Goal: Task Accomplishment & Management: Complete application form

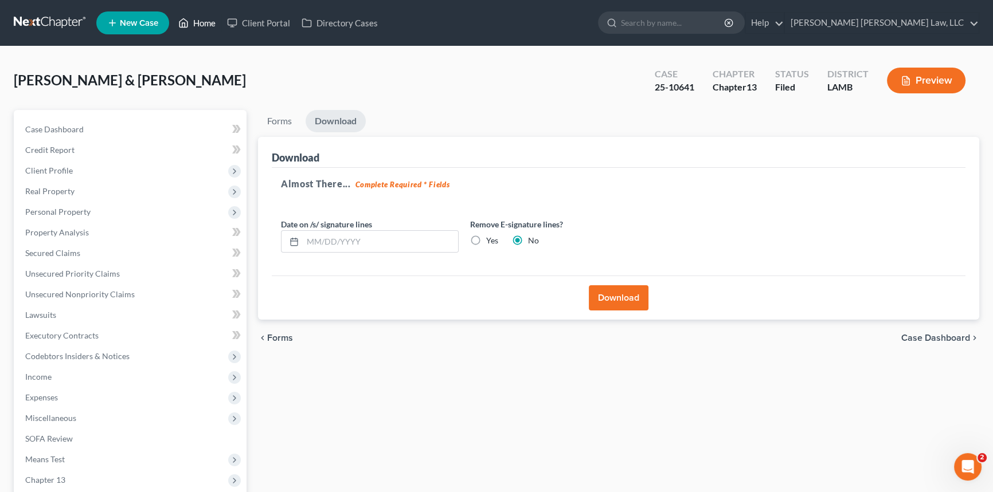
drag, startPoint x: 200, startPoint y: 21, endPoint x: 213, endPoint y: 26, distance: 13.4
click at [200, 21] on link "Home" at bounding box center [196, 23] width 49 height 21
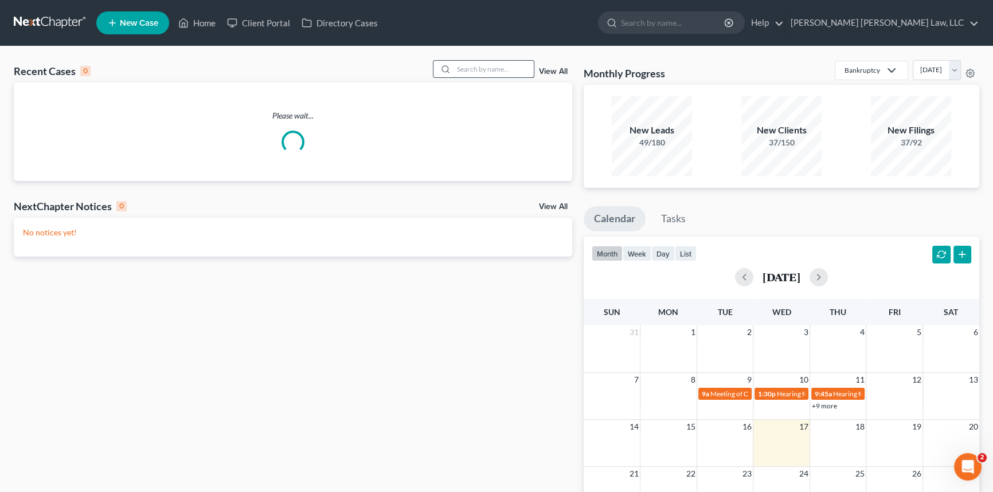
click at [458, 70] on input "search" at bounding box center [493, 69] width 80 height 17
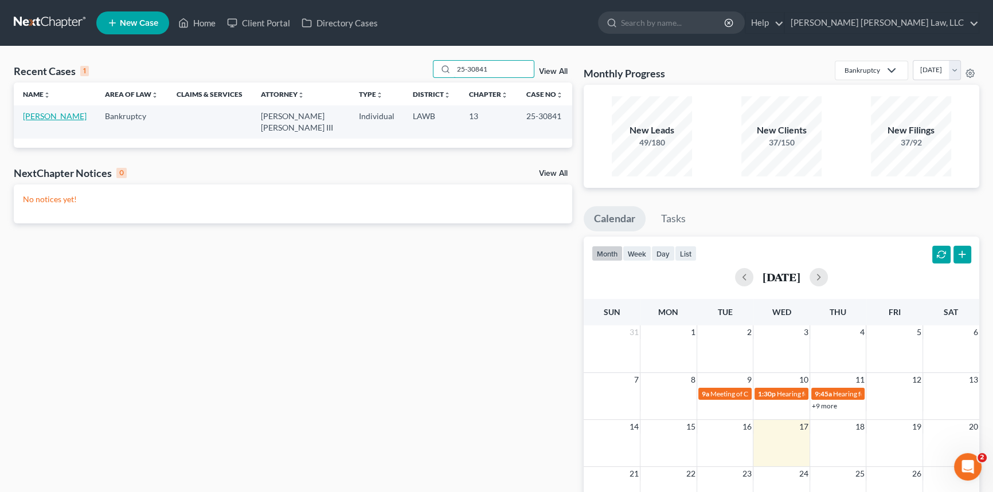
type input "25-30841"
click at [44, 116] on link "[PERSON_NAME]" at bounding box center [55, 116] width 64 height 10
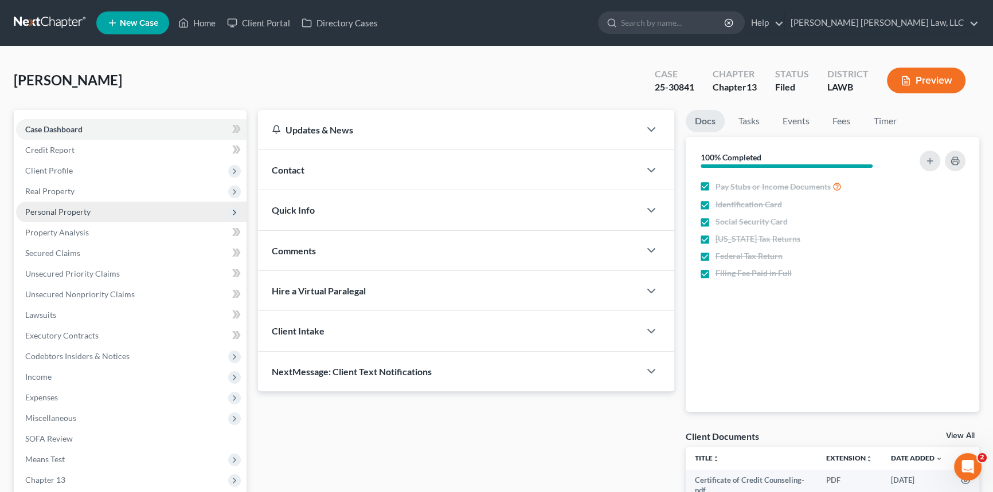
click at [79, 185] on span "Real Property" at bounding box center [131, 191] width 230 height 21
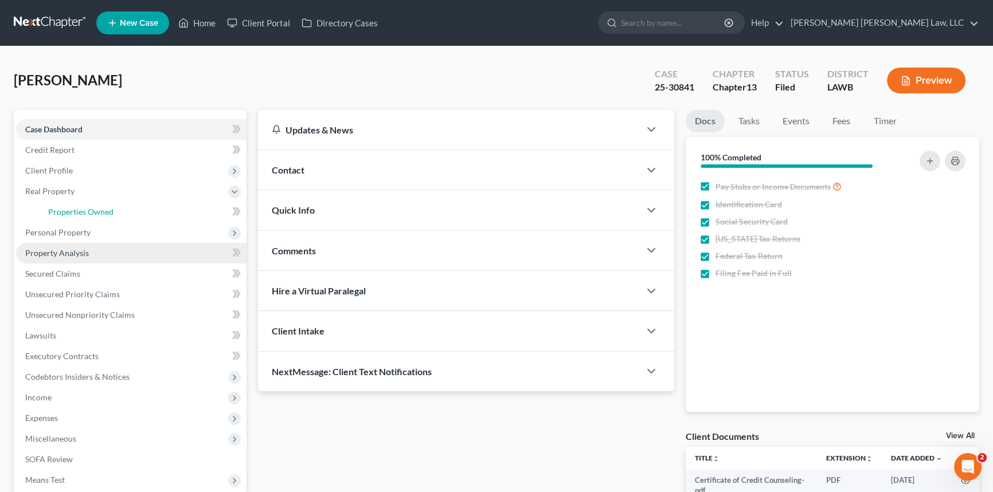
click at [104, 207] on span "Properties Owned" at bounding box center [80, 212] width 65 height 10
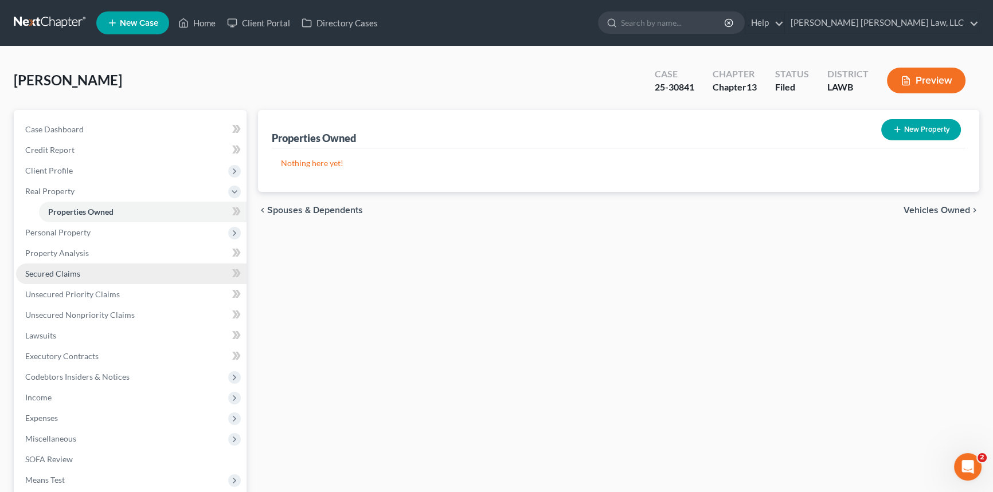
click at [78, 275] on span "Secured Claims" at bounding box center [52, 274] width 55 height 10
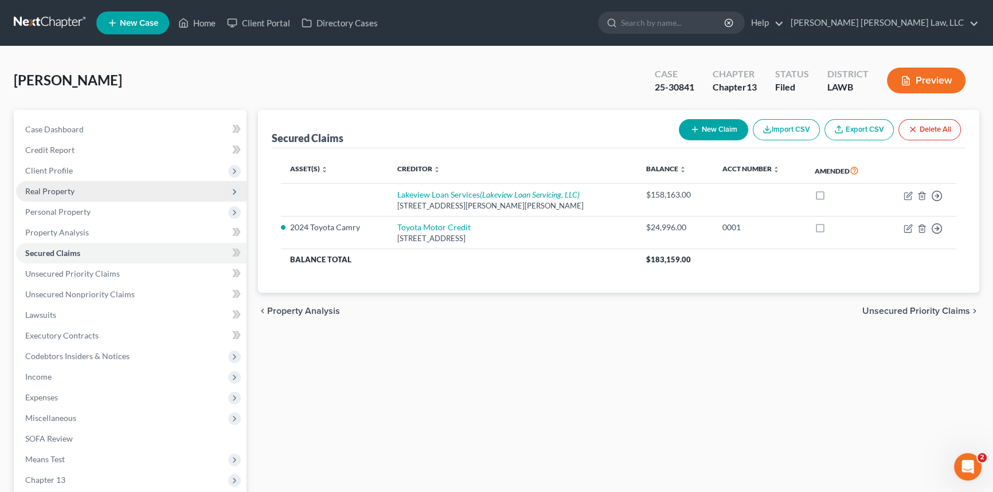
click at [69, 193] on span "Real Property" at bounding box center [49, 191] width 49 height 10
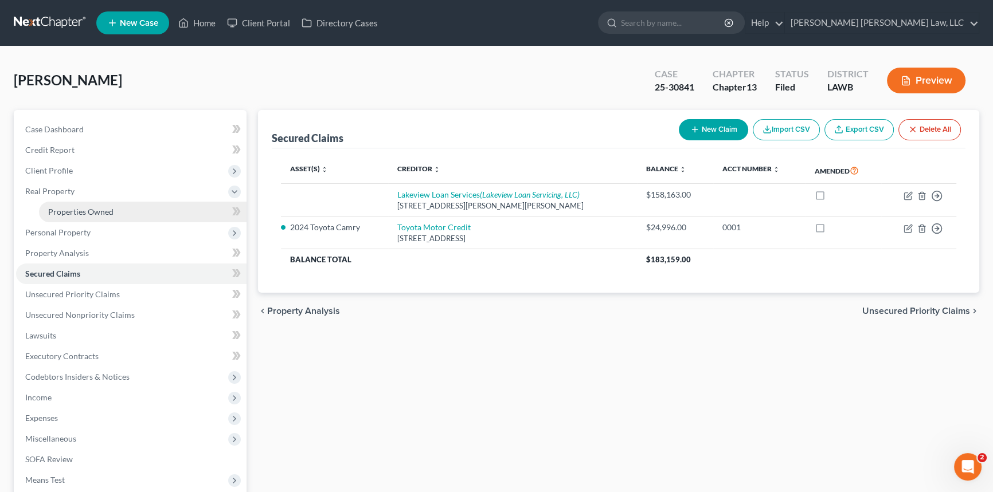
click at [182, 209] on link "Properties Owned" at bounding box center [142, 212] width 207 height 21
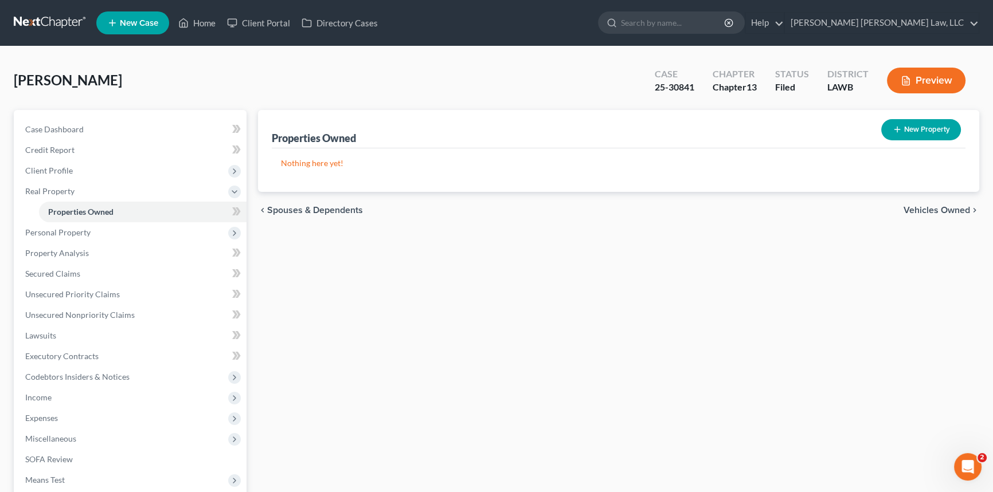
click at [905, 131] on button "New Property" at bounding box center [921, 129] width 80 height 21
select select "19"
select select "36"
select select "0"
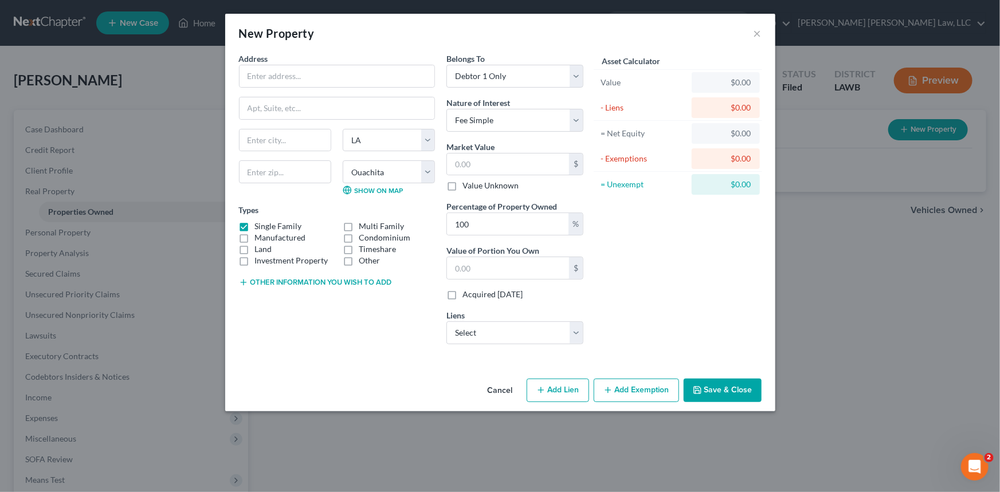
click at [750, 38] on div "New Property ×" at bounding box center [500, 33] width 550 height 39
click at [755, 38] on button "×" at bounding box center [758, 33] width 8 height 14
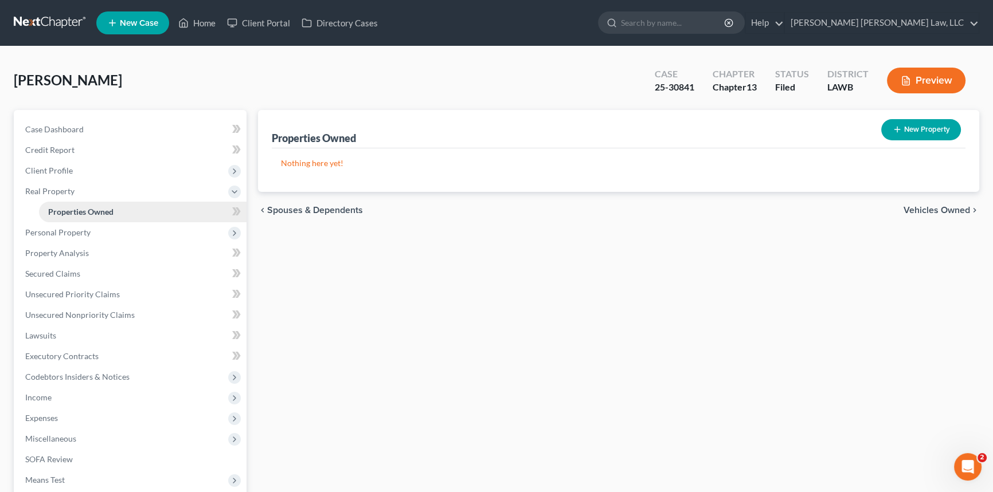
click at [91, 212] on span "Properties Owned" at bounding box center [80, 212] width 65 height 10
click at [89, 229] on span "Personal Property" at bounding box center [131, 232] width 230 height 21
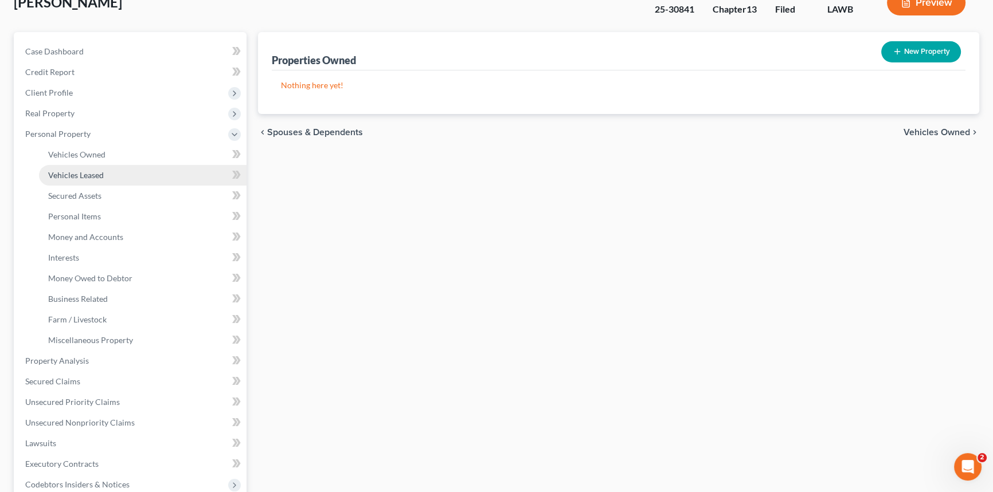
scroll to position [104, 0]
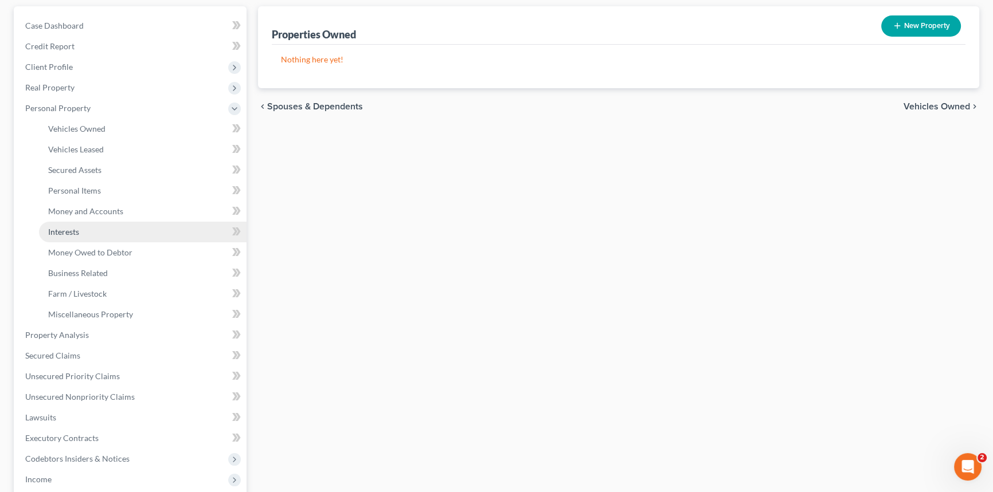
click at [113, 226] on link "Interests" at bounding box center [142, 232] width 207 height 21
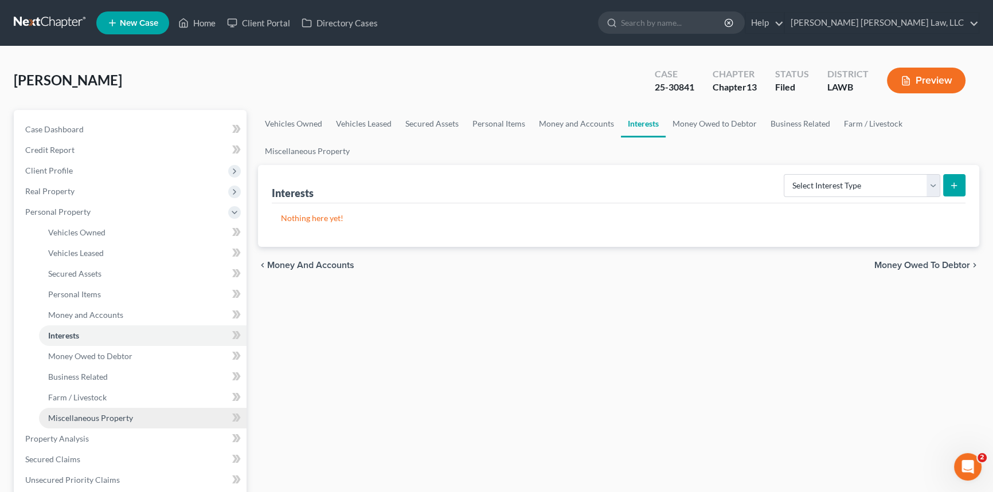
click at [117, 411] on link "Miscellaneous Property" at bounding box center [142, 418] width 207 height 21
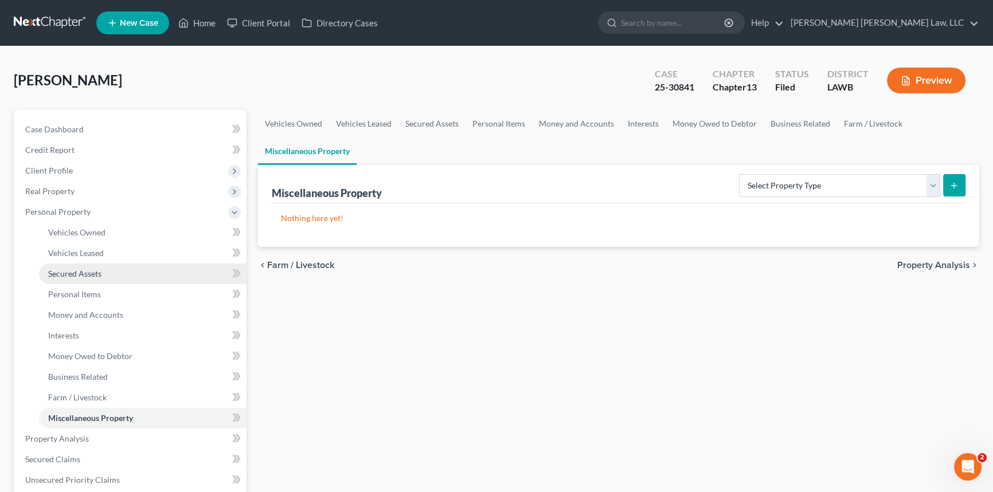
click at [92, 270] on span "Secured Assets" at bounding box center [74, 274] width 53 height 10
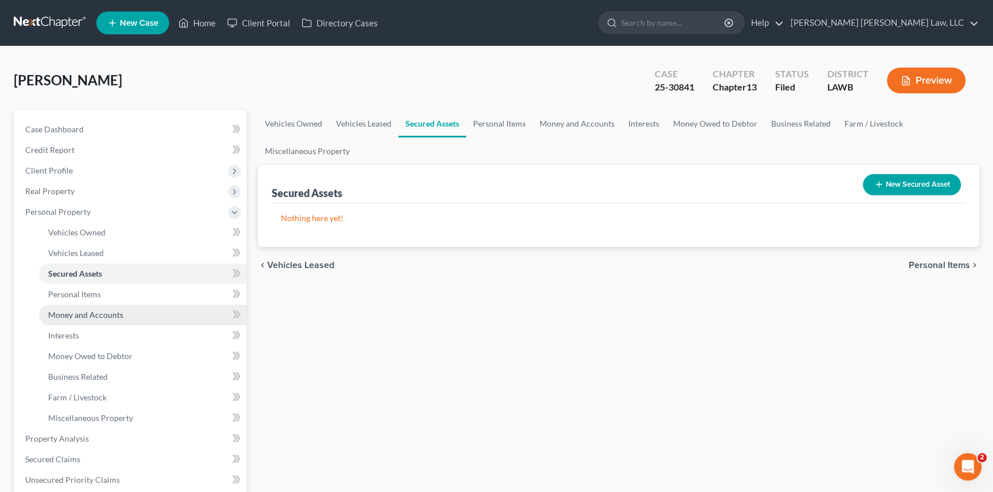
click at [97, 312] on span "Money and Accounts" at bounding box center [85, 315] width 75 height 10
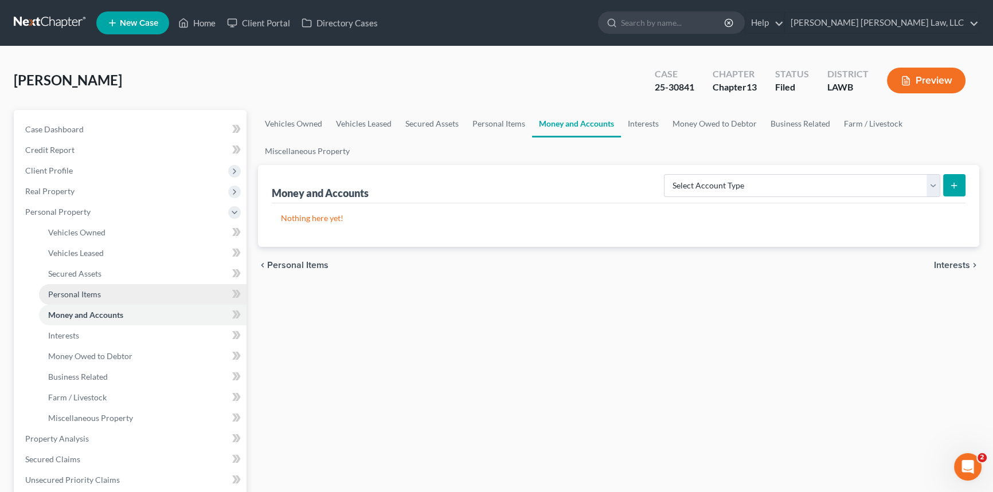
click at [92, 291] on span "Personal Items" at bounding box center [74, 294] width 53 height 10
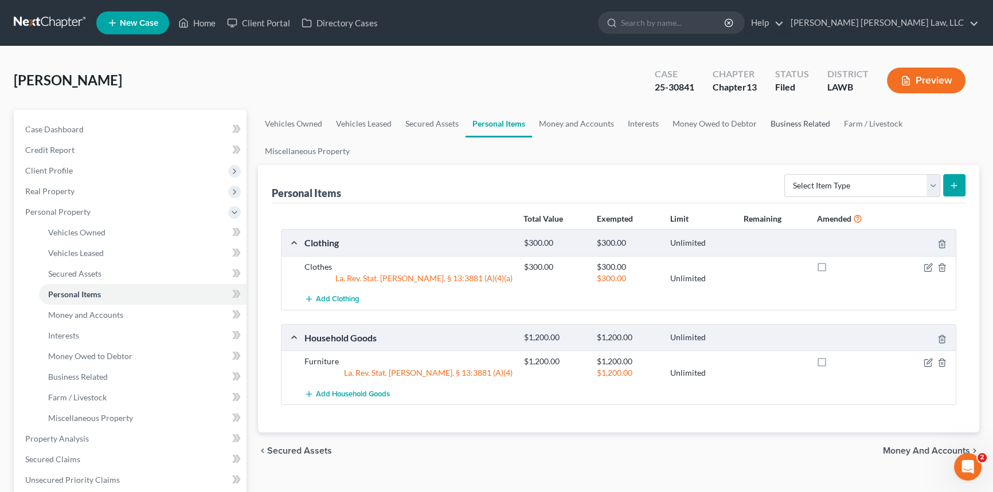
click at [805, 129] on link "Business Related" at bounding box center [799, 124] width 73 height 28
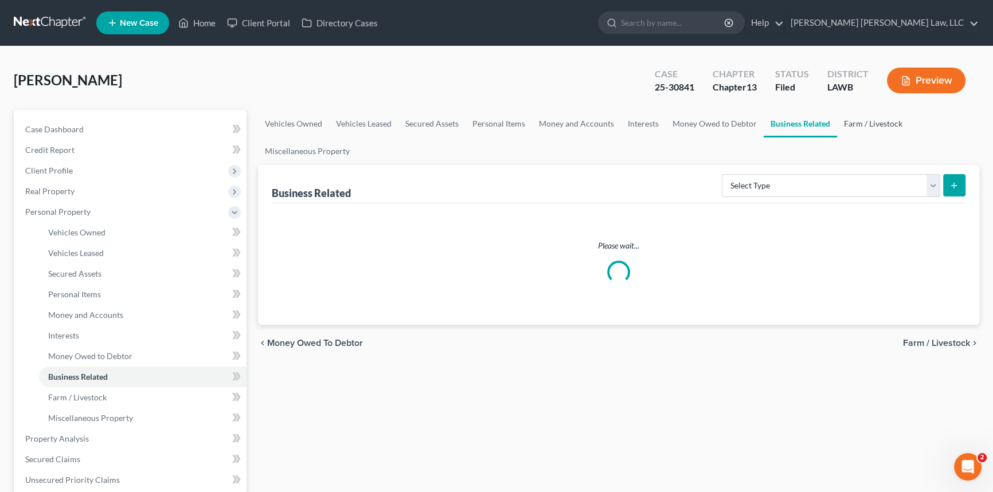
drag, startPoint x: 865, startPoint y: 127, endPoint x: 774, endPoint y: 126, distance: 91.1
click at [865, 126] on link "Farm / Livestock" at bounding box center [873, 124] width 72 height 28
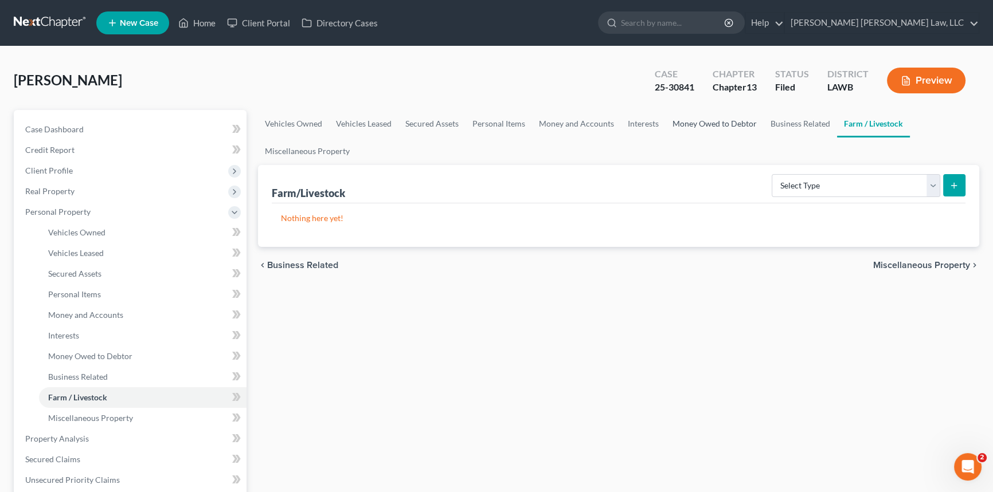
click at [707, 120] on link "Money Owed to Debtor" at bounding box center [714, 124] width 98 height 28
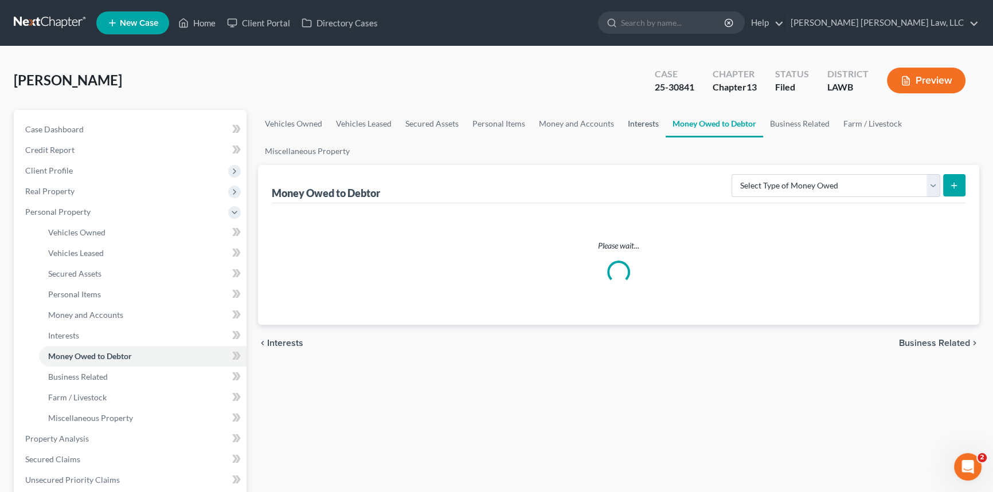
click at [650, 120] on link "Interests" at bounding box center [643, 124] width 45 height 28
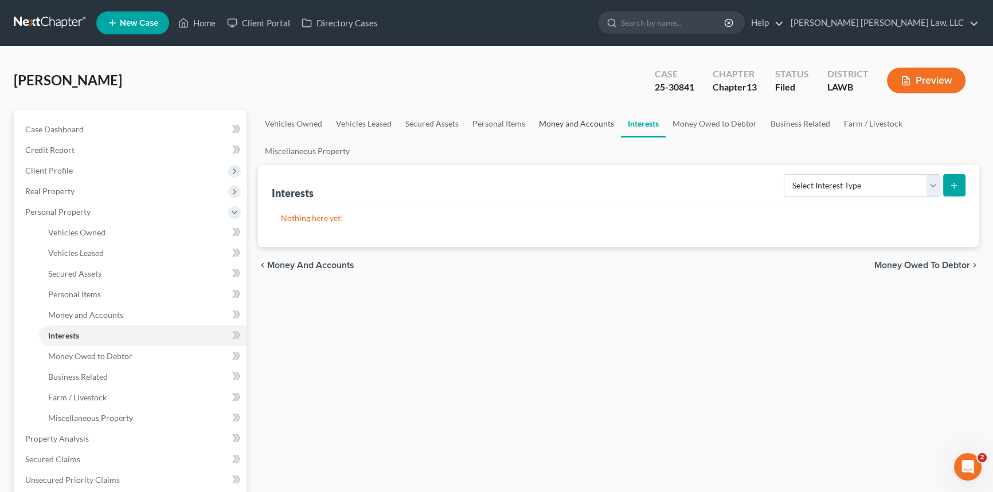
click at [585, 120] on link "Money and Accounts" at bounding box center [576, 124] width 89 height 28
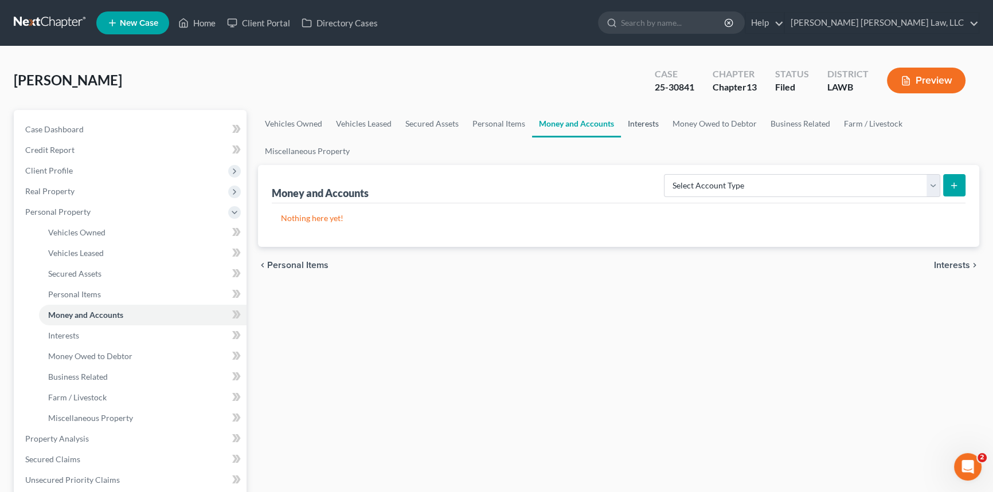
click at [623, 121] on link "Interests" at bounding box center [643, 124] width 45 height 28
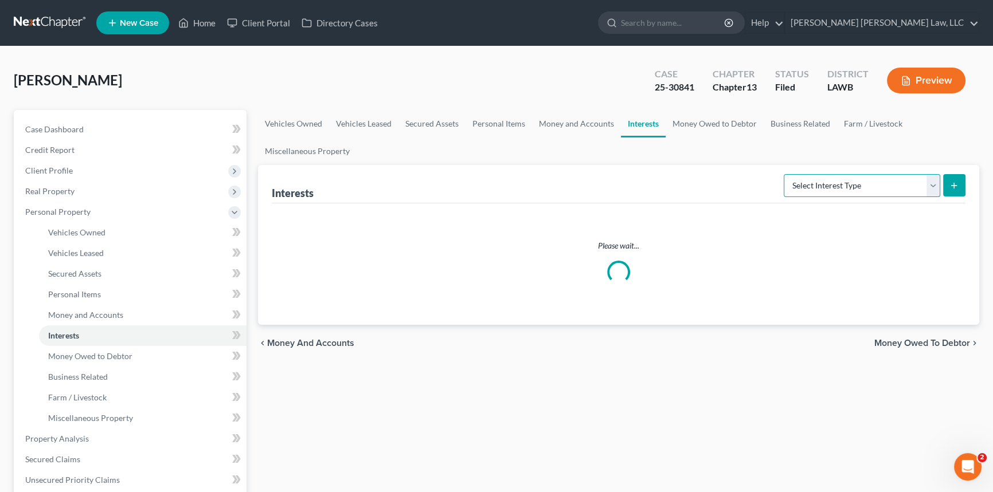
click at [870, 185] on select "Select Interest Type 401K (A/B: 21) Annuity (A/B: 23) Bond (A/B: 18) Education …" at bounding box center [861, 185] width 156 height 23
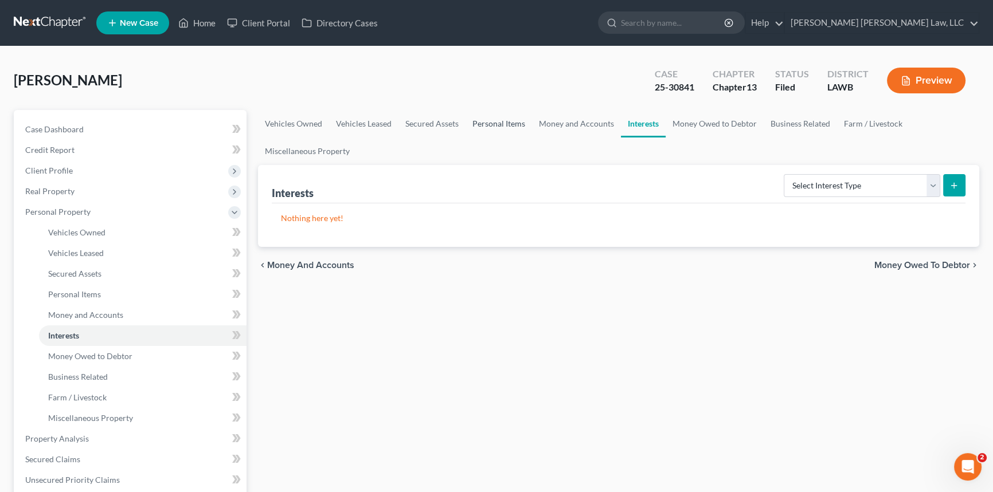
click at [492, 121] on link "Personal Items" at bounding box center [498, 124] width 66 height 28
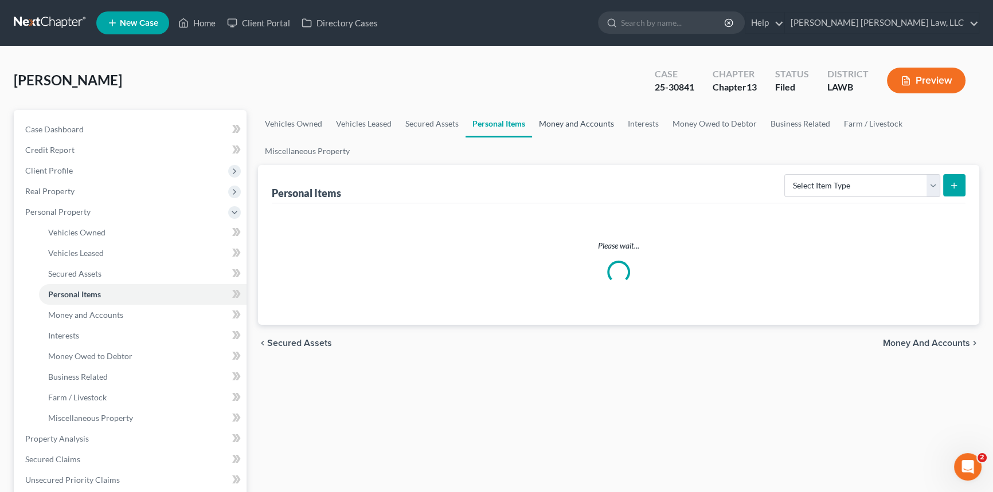
click at [555, 126] on link "Money and Accounts" at bounding box center [576, 124] width 89 height 28
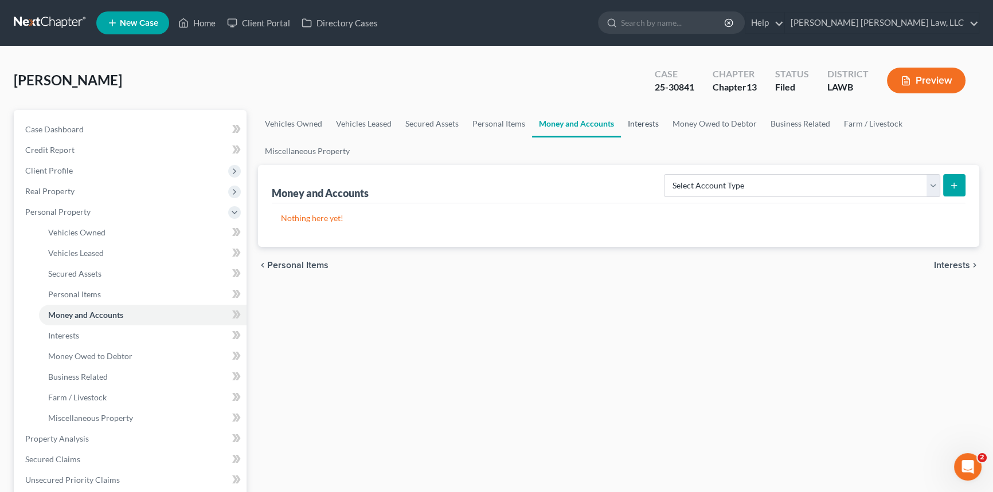
click at [637, 126] on link "Interests" at bounding box center [643, 124] width 45 height 28
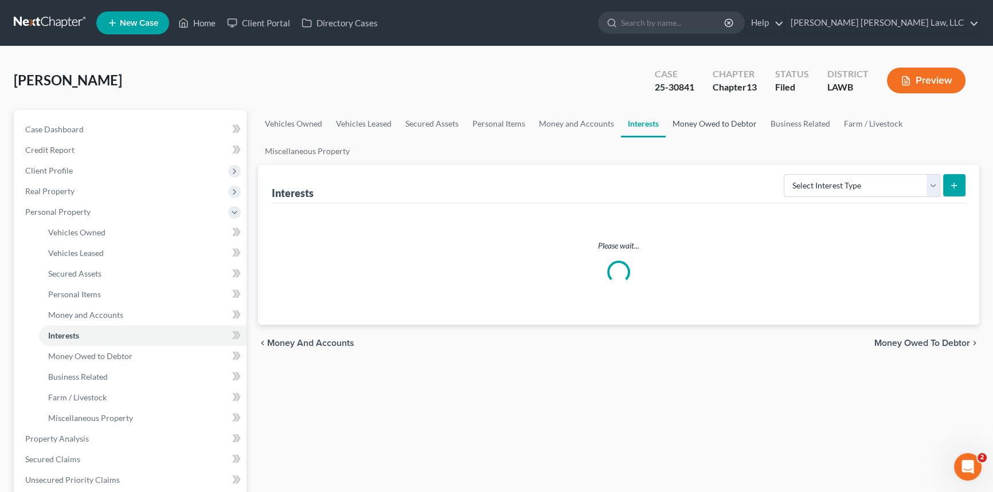
click at [726, 124] on link "Money Owed to Debtor" at bounding box center [714, 124] width 98 height 28
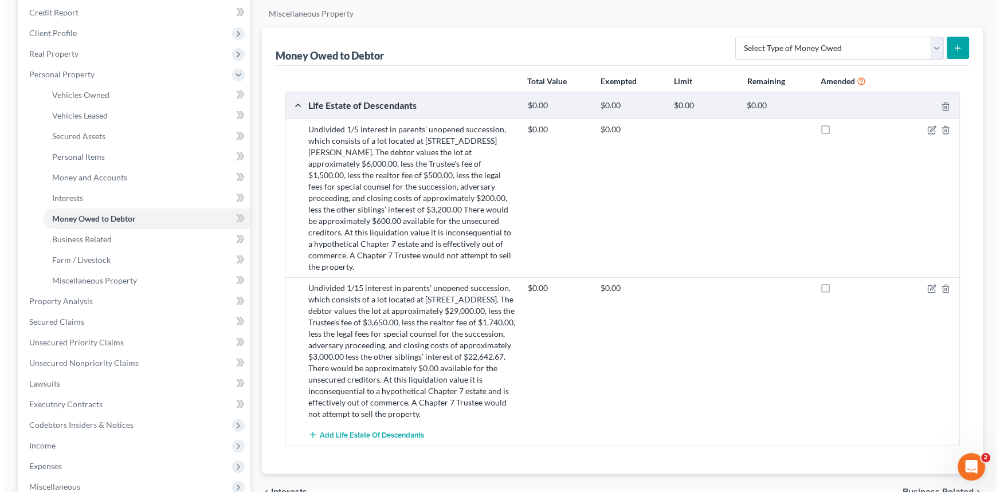
scroll to position [156, 0]
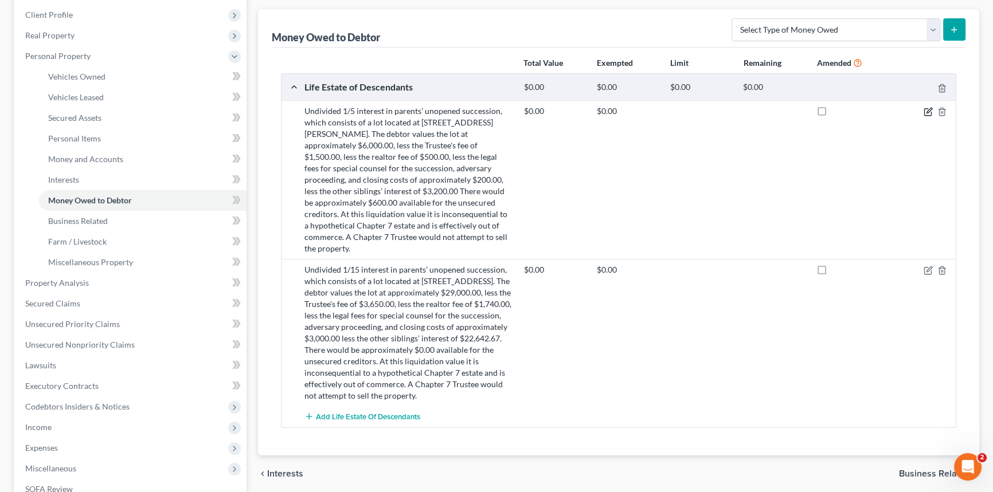
click at [928, 109] on icon "button" at bounding box center [927, 111] width 9 height 9
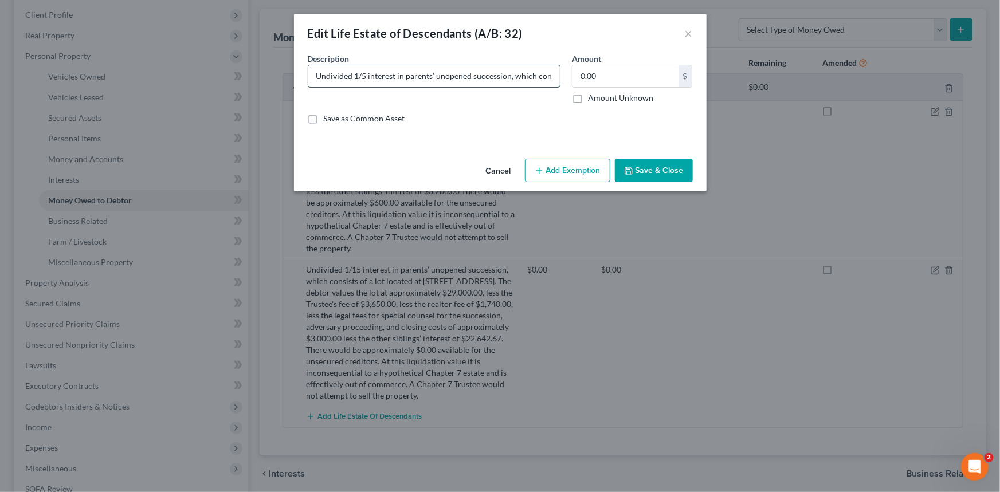
click at [536, 83] on input "Undivided 1/5 interest in parents’ unopened succession, which consists of a lot…" at bounding box center [434, 76] width 252 height 22
click at [474, 79] on input "Undivided 1/5 interest in parents’ unopened succession, which consists of a lot…" at bounding box center [434, 76] width 252 height 22
type input "Undivided 1/5 interest in parents’ unopened succession, which consists of a lot…"
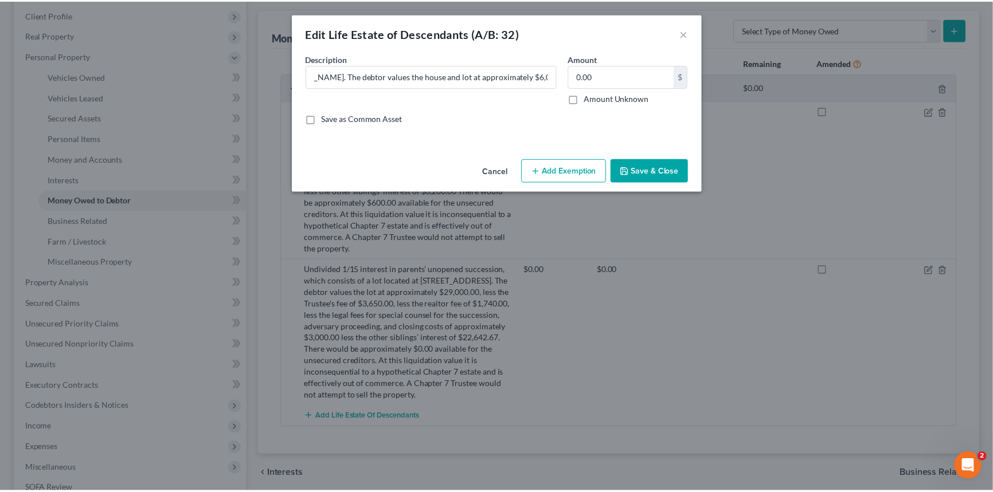
scroll to position [0, 0]
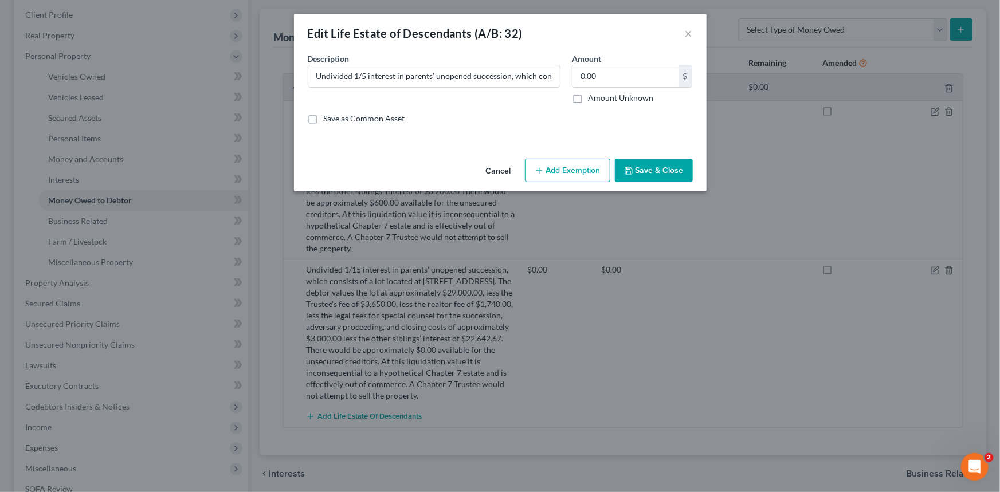
click at [662, 172] on button "Save & Close" at bounding box center [654, 171] width 78 height 24
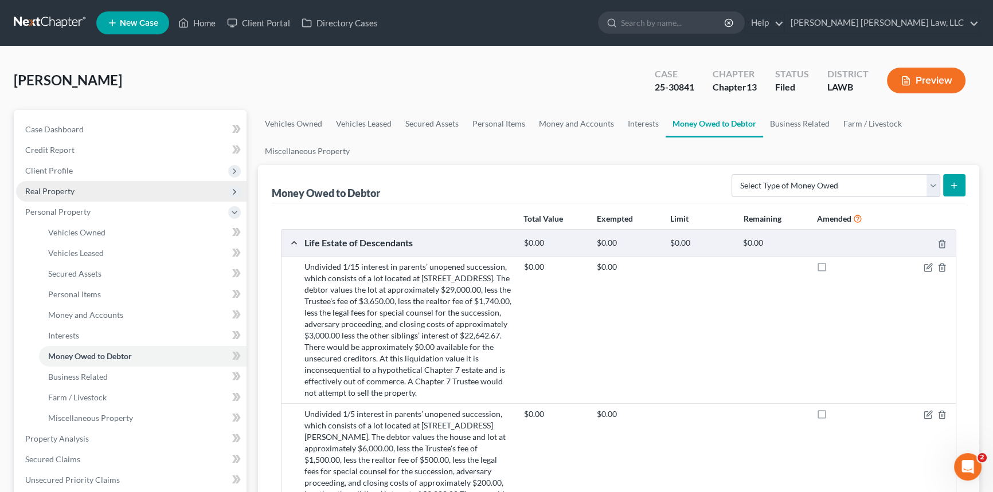
click at [66, 189] on span "Real Property" at bounding box center [49, 191] width 49 height 10
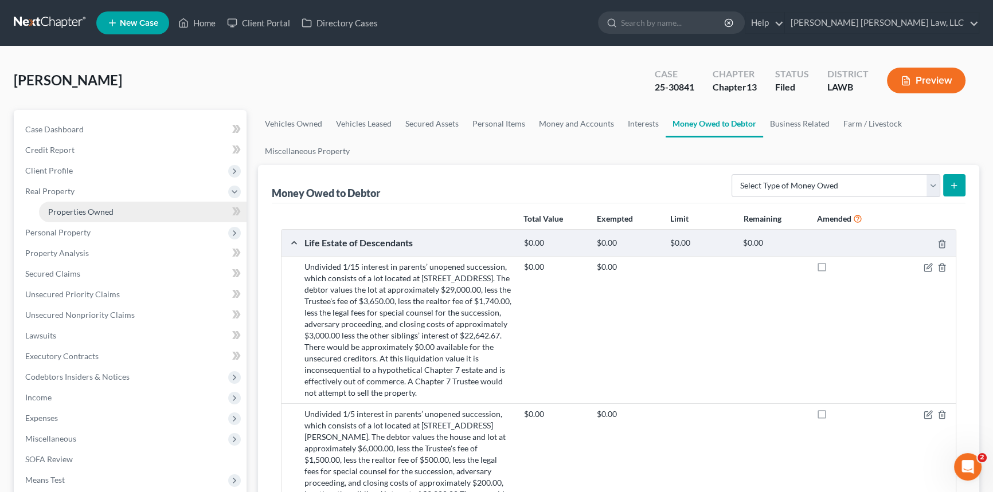
click at [104, 208] on span "Properties Owned" at bounding box center [80, 212] width 65 height 10
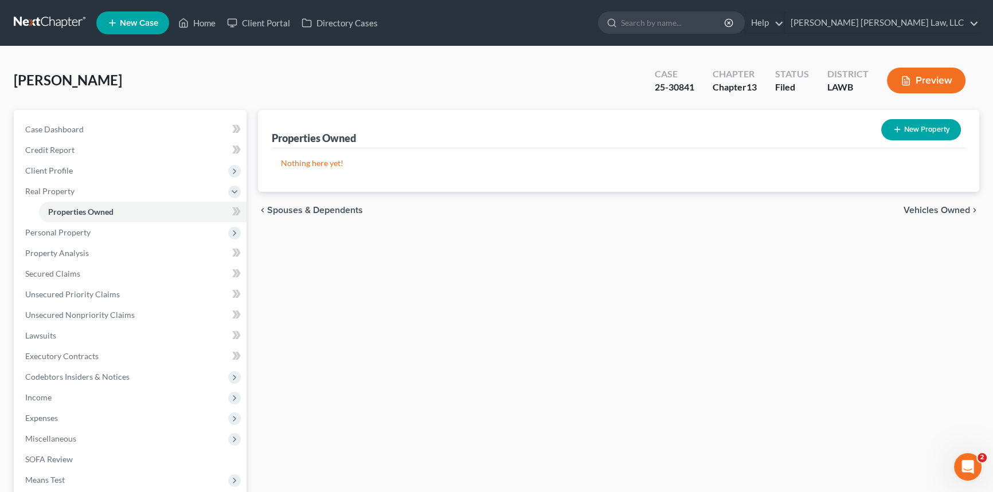
click at [926, 128] on button "New Property" at bounding box center [921, 129] width 80 height 21
select select "19"
select select "36"
select select "0"
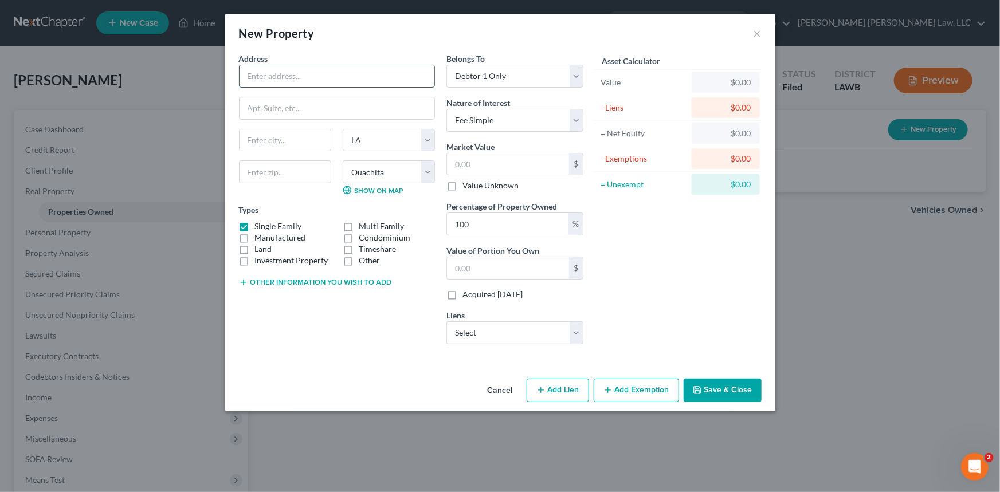
click at [256, 83] on input "text" at bounding box center [337, 76] width 195 height 22
type input "[STREET_ADDRESS]"
drag, startPoint x: 269, startPoint y: 137, endPoint x: 335, endPoint y: 20, distance: 134.5
click at [269, 137] on input "text" at bounding box center [285, 141] width 91 height 22
click at [267, 168] on input "text" at bounding box center [285, 171] width 92 height 23
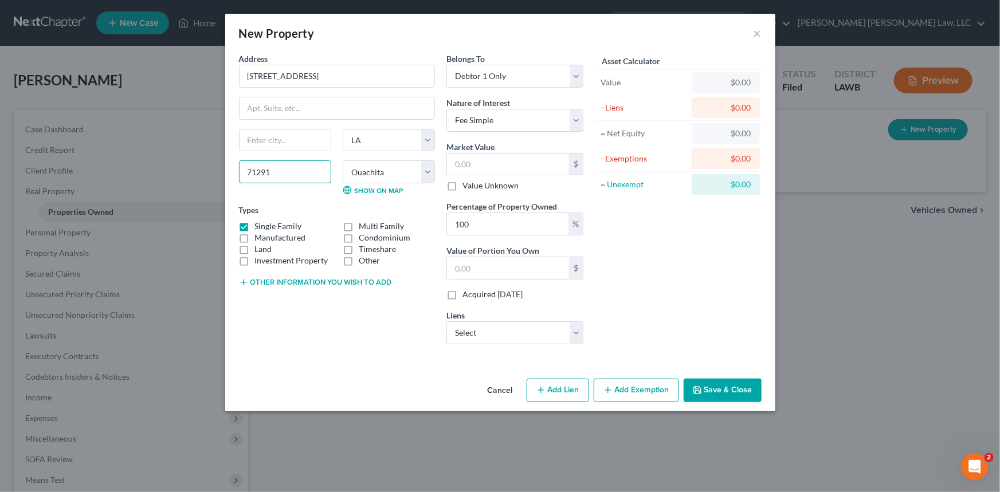
type input "71291"
type input "[GEOGRAPHIC_DATA]"
click at [255, 237] on label "Manufactured" at bounding box center [280, 237] width 51 height 11
click at [260, 237] on input "Manufactured" at bounding box center [263, 235] width 7 height 7
checkbox input "true"
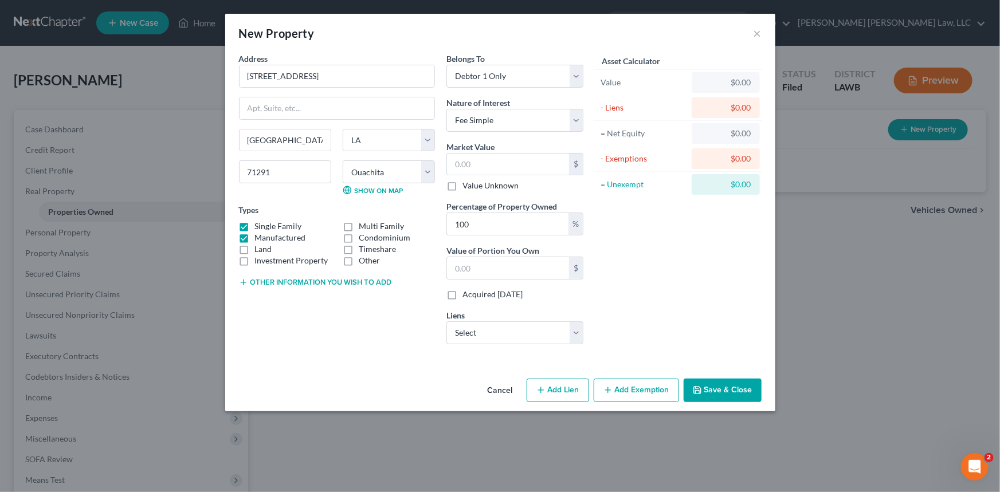
click at [255, 223] on label "Single Family" at bounding box center [278, 226] width 47 height 11
click at [260, 223] on input "Single Family" at bounding box center [263, 224] width 7 height 7
checkbox input "false"
click at [471, 163] on input "text" at bounding box center [508, 165] width 122 height 22
paste input "186,969.00"
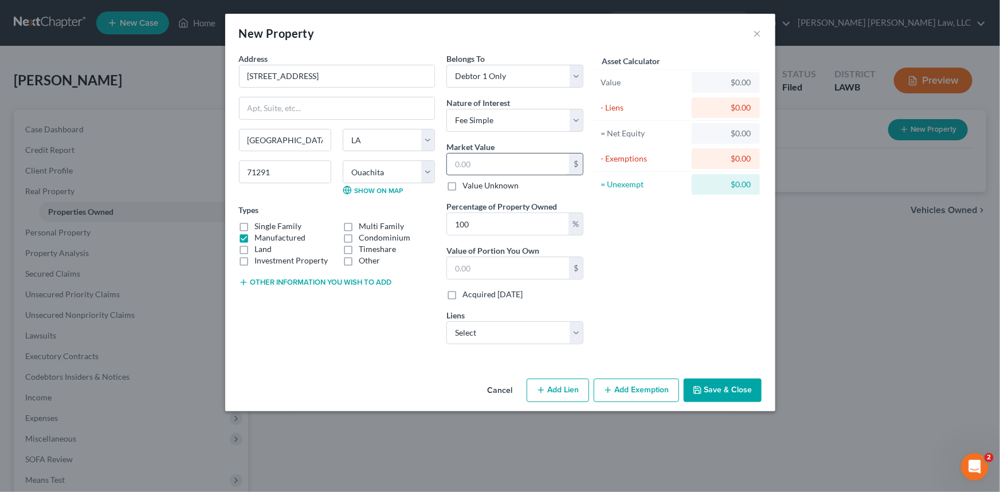
type input "186,969.00"
click at [560, 338] on select "Select Lakeview Loan Services - $158,163.00" at bounding box center [514, 332] width 137 height 23
select select "9"
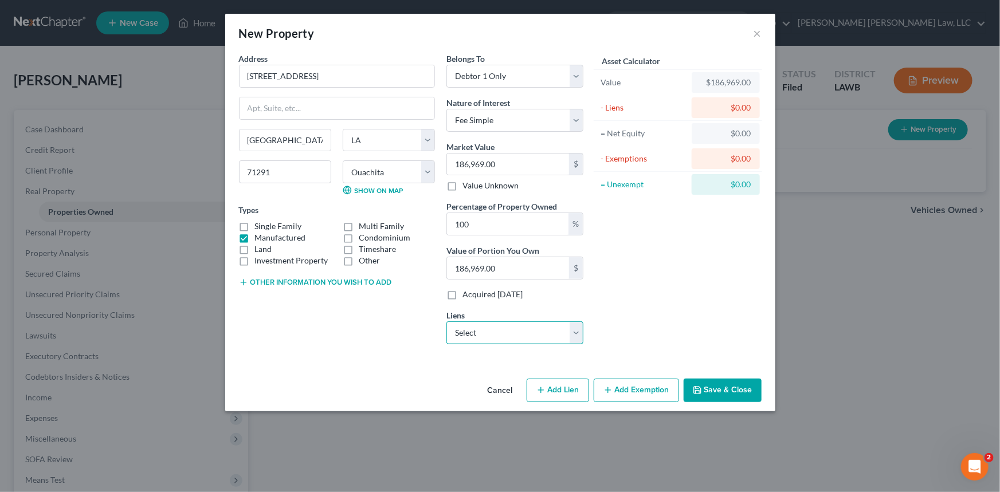
select select "0"
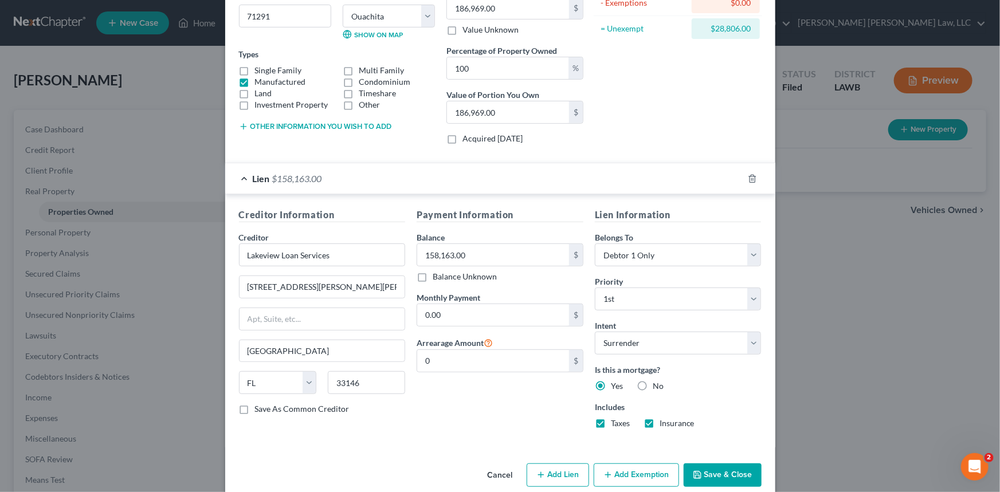
scroll to position [172, 0]
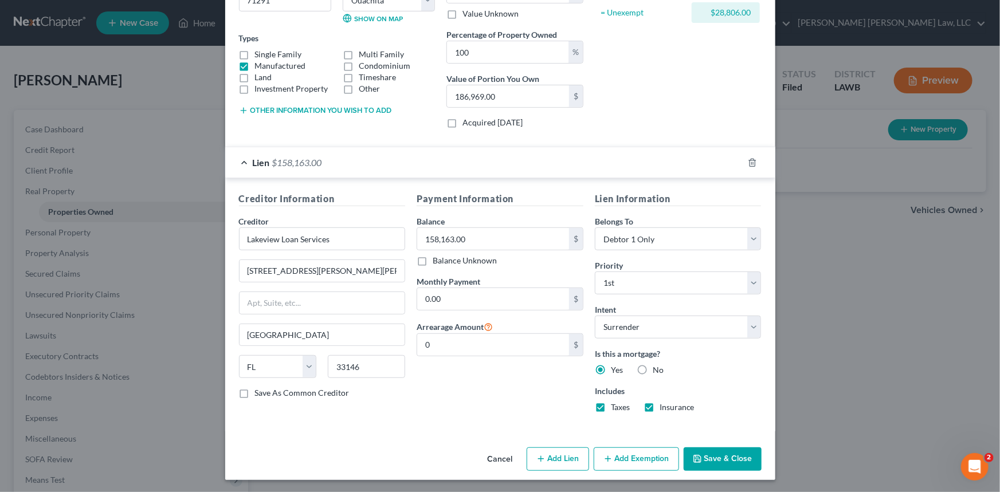
click at [709, 459] on button "Save & Close" at bounding box center [723, 460] width 78 height 24
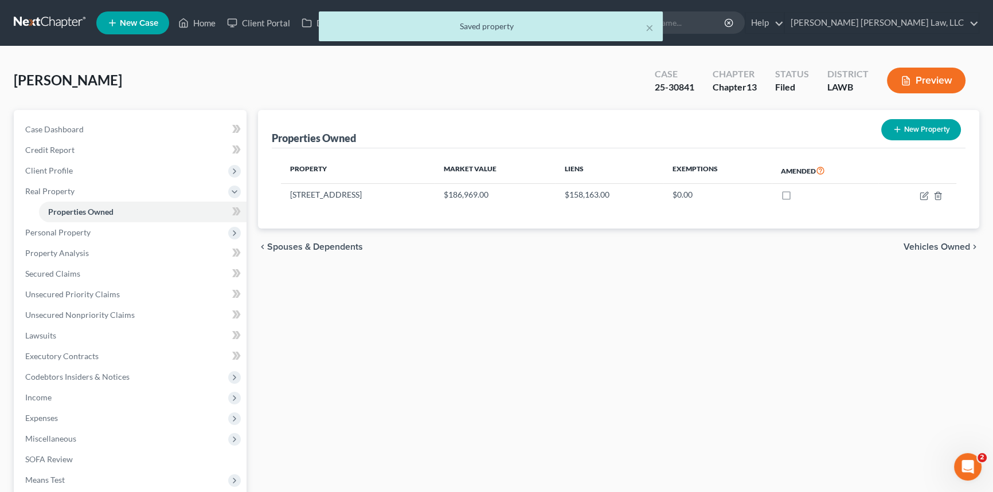
click at [950, 77] on button "Preview" at bounding box center [926, 81] width 79 height 26
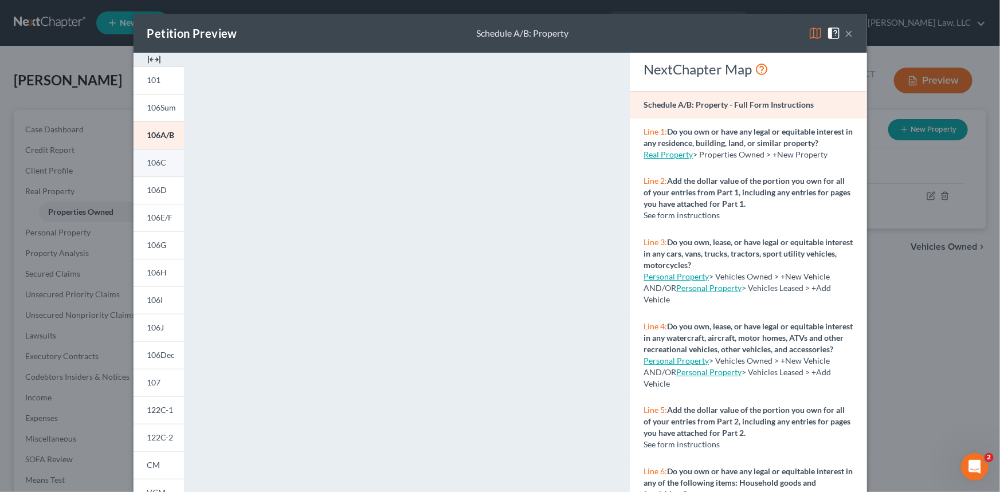
click at [152, 160] on span "106C" at bounding box center [156, 163] width 19 height 10
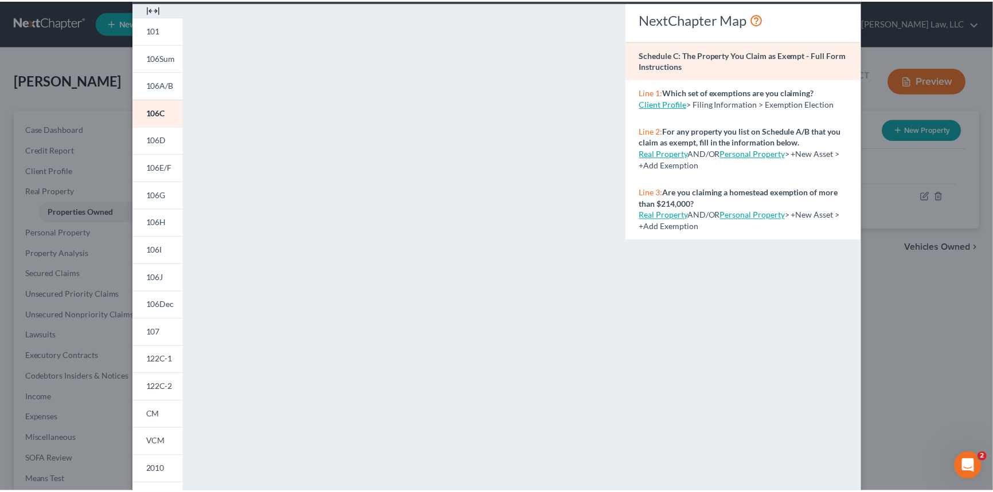
scroll to position [0, 0]
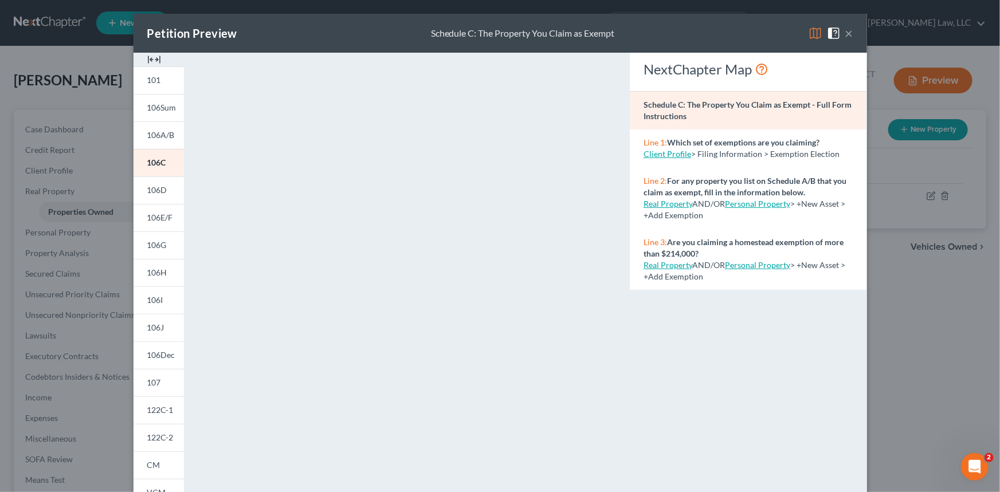
click at [845, 34] on button "×" at bounding box center [849, 33] width 8 height 14
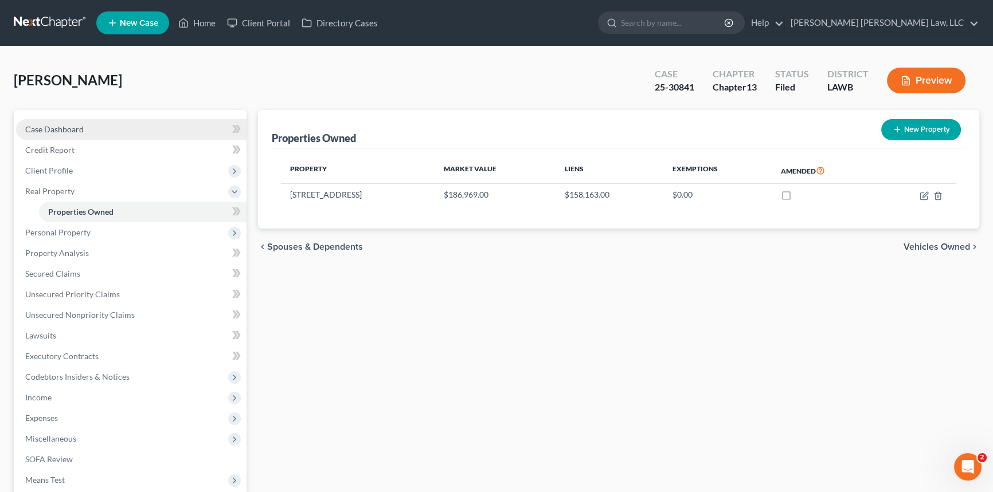
click at [127, 124] on link "Case Dashboard" at bounding box center [131, 129] width 230 height 21
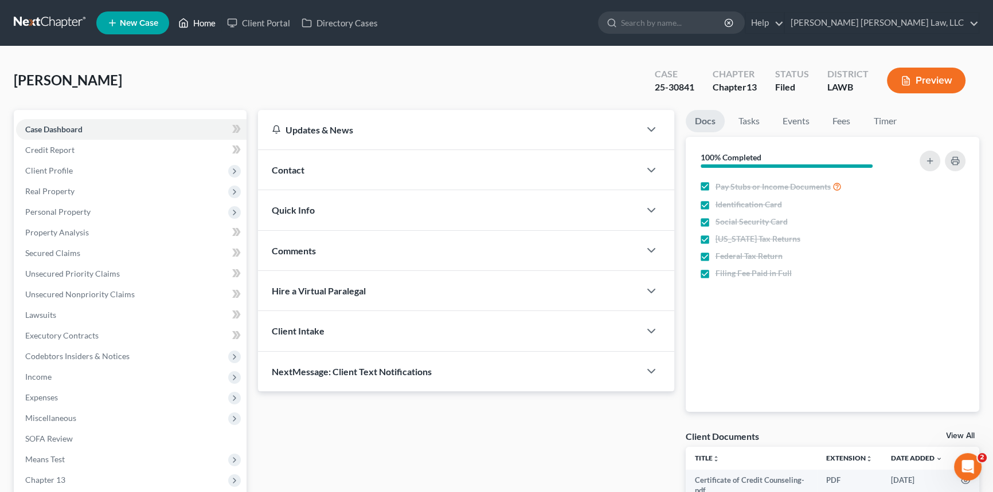
click at [199, 23] on link "Home" at bounding box center [196, 23] width 49 height 21
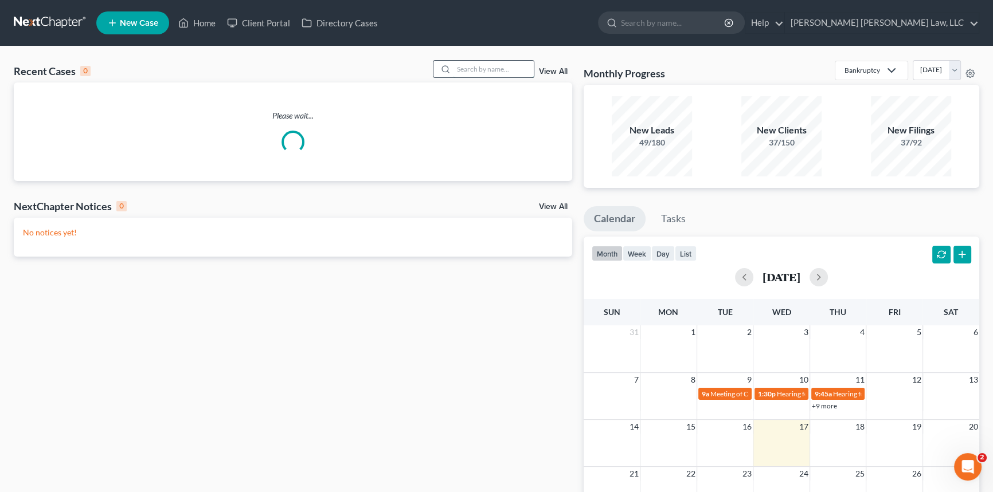
click at [453, 65] on input "search" at bounding box center [493, 69] width 80 height 17
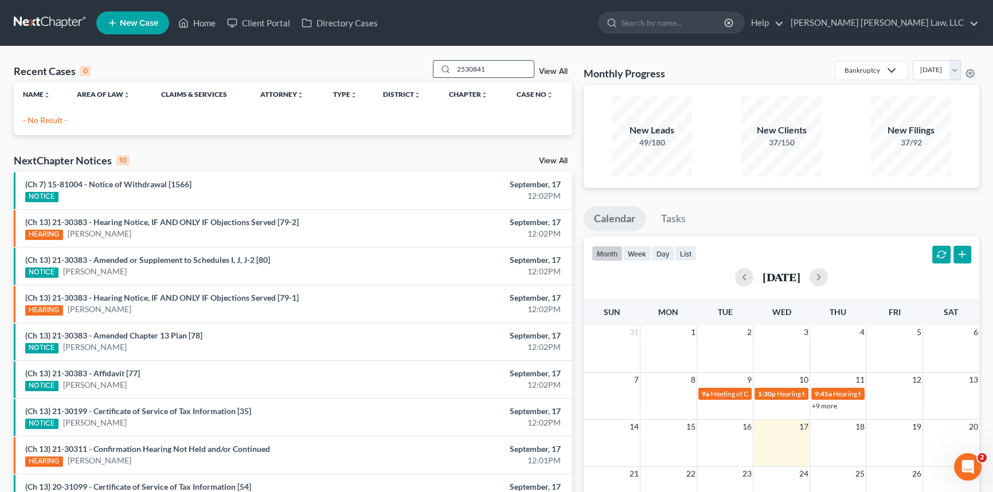
click at [462, 68] on input "2530841" at bounding box center [493, 69] width 80 height 17
type input "25-30841"
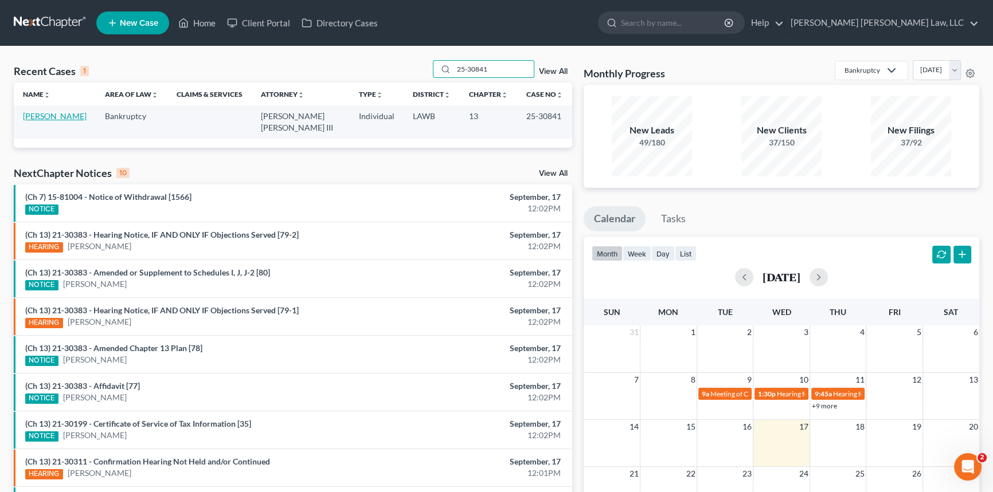
click at [41, 112] on link "[PERSON_NAME]" at bounding box center [55, 116] width 64 height 10
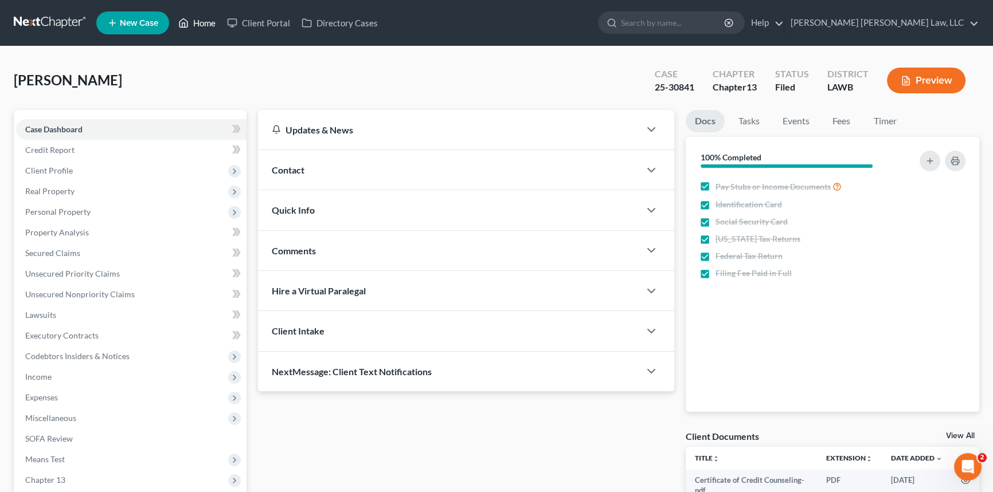
click at [206, 20] on link "Home" at bounding box center [196, 23] width 49 height 21
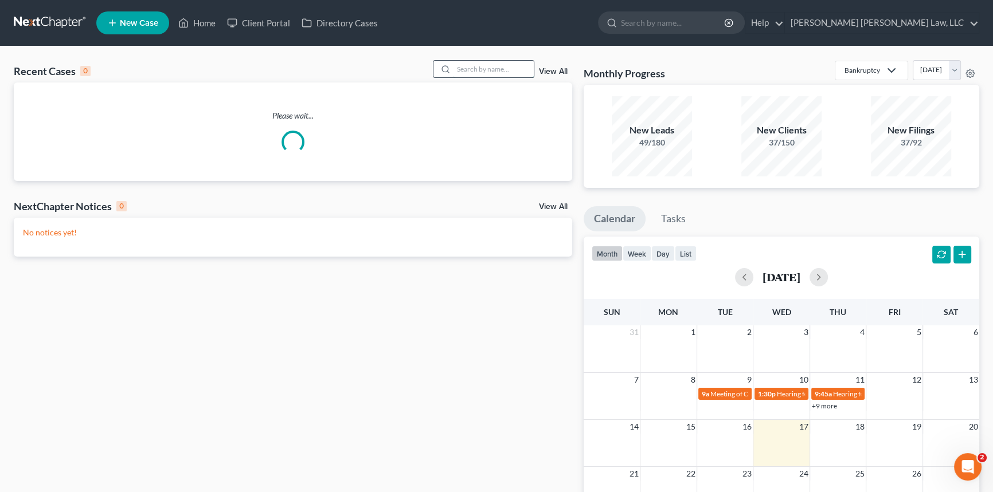
click at [460, 68] on input "search" at bounding box center [493, 69] width 80 height 17
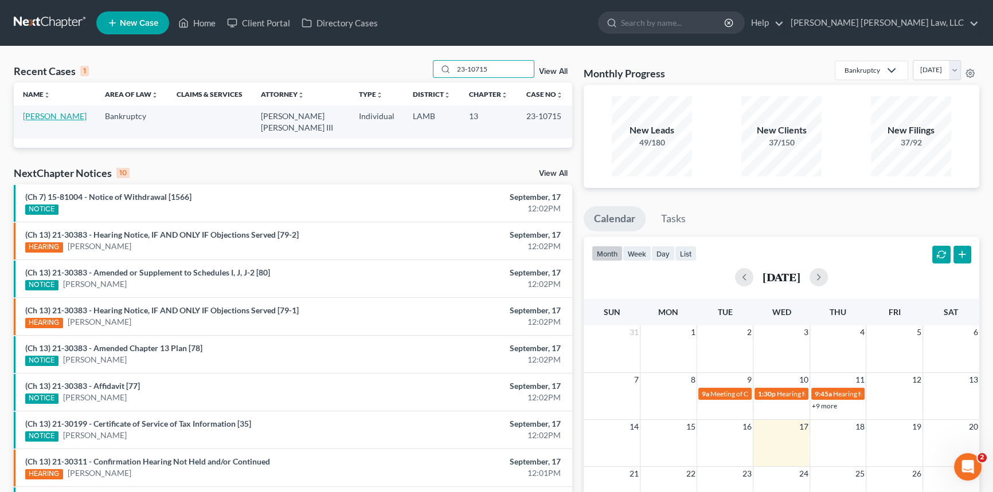
type input "23-10715"
click at [57, 117] on link "[PERSON_NAME]" at bounding box center [55, 116] width 64 height 10
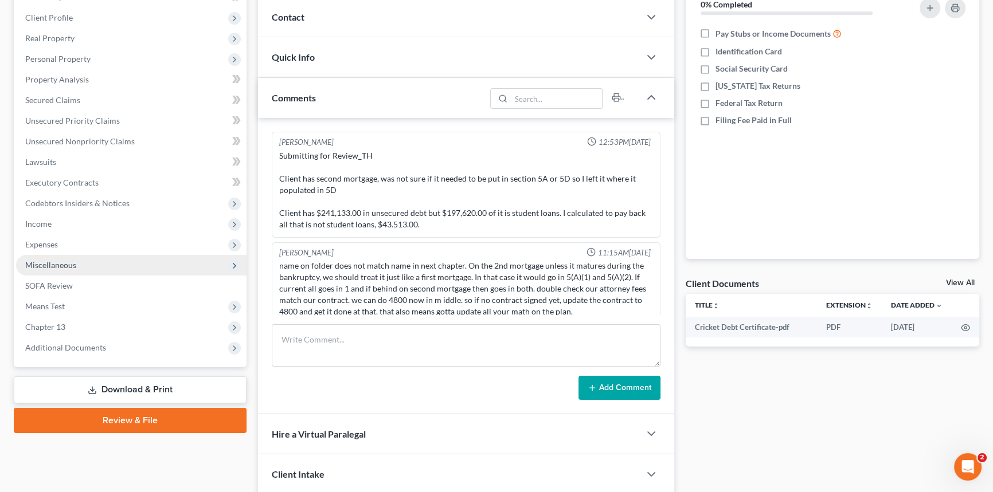
scroll to position [731, 0]
